Goal: Check status: Check status

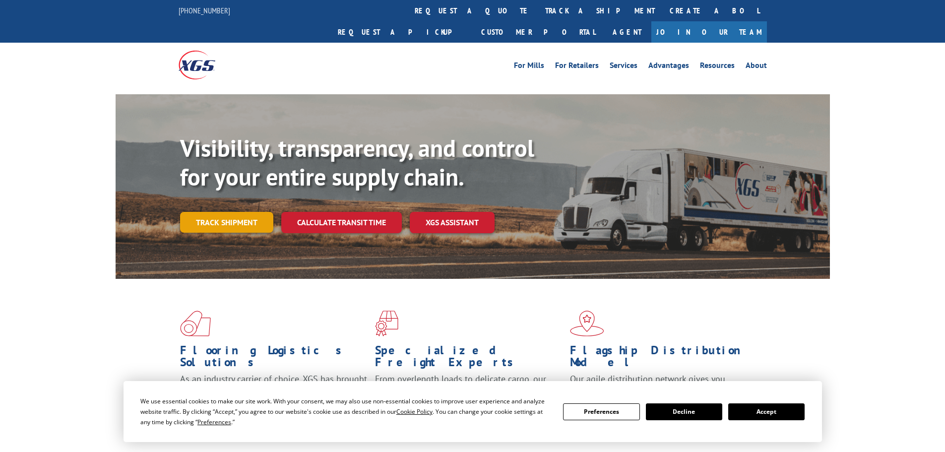
click at [219, 212] on link "Track shipment" at bounding box center [226, 222] width 93 height 21
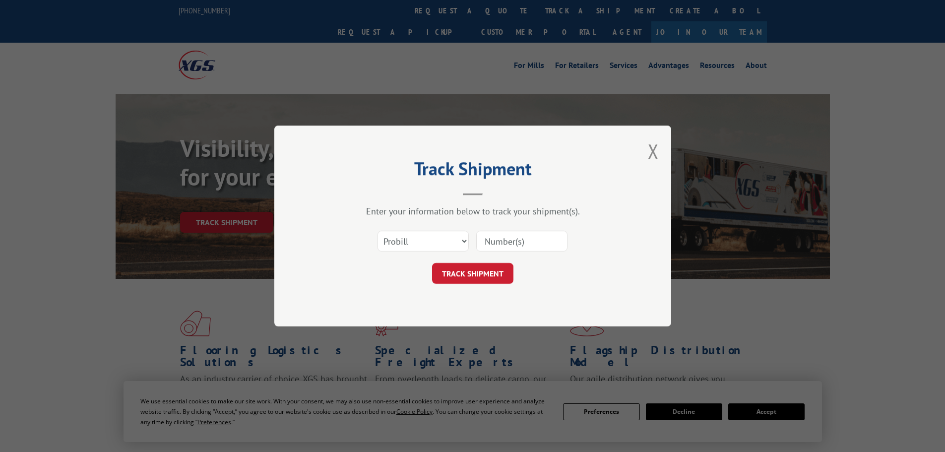
click at [476, 237] on div "Select category... Probill BOL PO" at bounding box center [473, 241] width 298 height 33
click at [483, 240] on input at bounding box center [521, 241] width 91 height 21
paste input "15472281"
type input "15472281"
click at [485, 272] on button "TRACK SHIPMENT" at bounding box center [472, 273] width 81 height 21
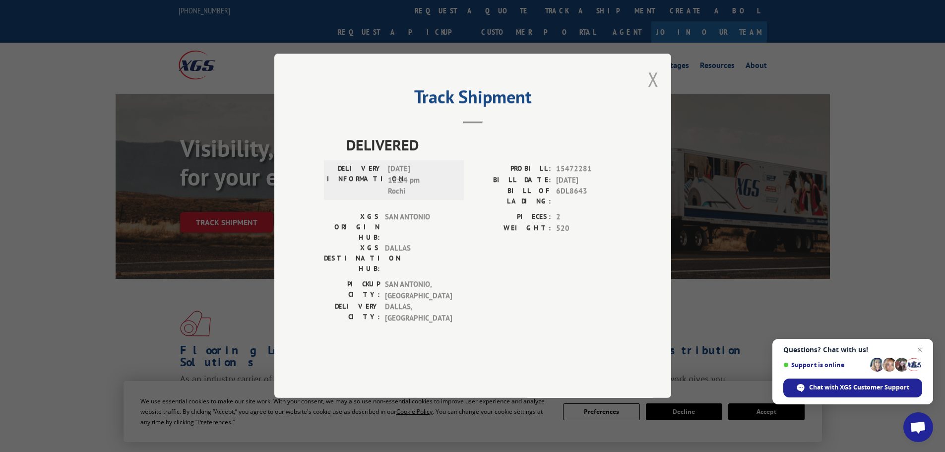
click at [652, 92] on button "Close modal" at bounding box center [653, 79] width 11 height 26
